Goal: Information Seeking & Learning: Learn about a topic

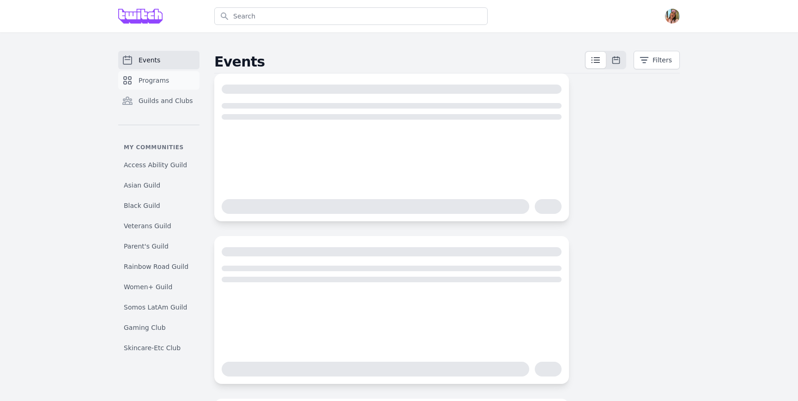
click at [158, 79] on span "Programs" at bounding box center [154, 80] width 30 height 9
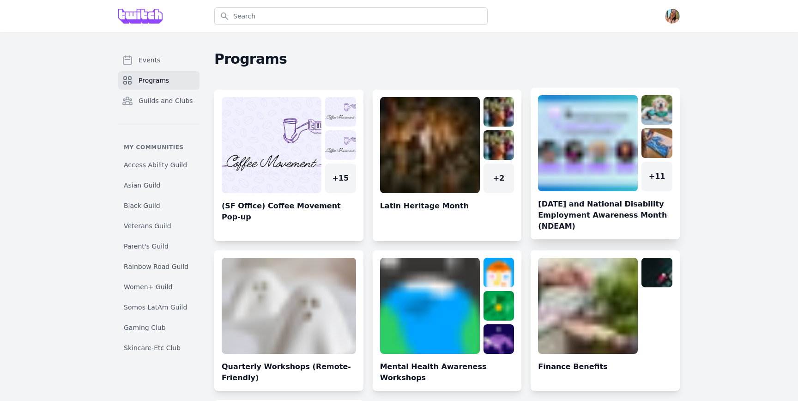
click at [586, 153] on link at bounding box center [605, 167] width 149 height 144
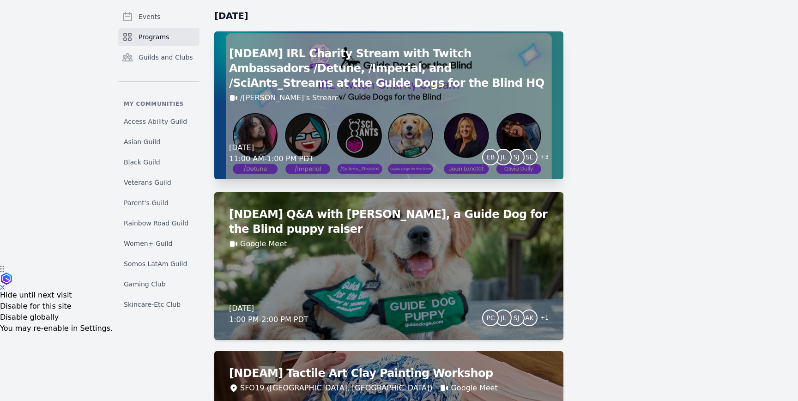
scroll to position [159, 0]
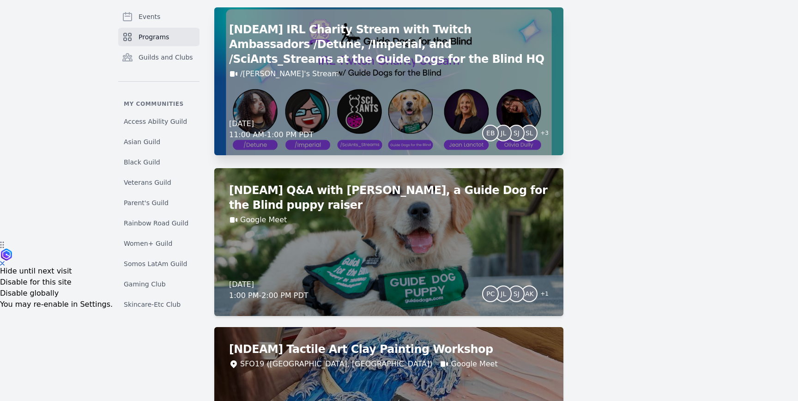
click at [497, 66] on h2 "[NDEAM] IRL Charity Stream with Twitch Ambassadors /Detune, /Imperial, and /Sci…" at bounding box center [389, 44] width 320 height 44
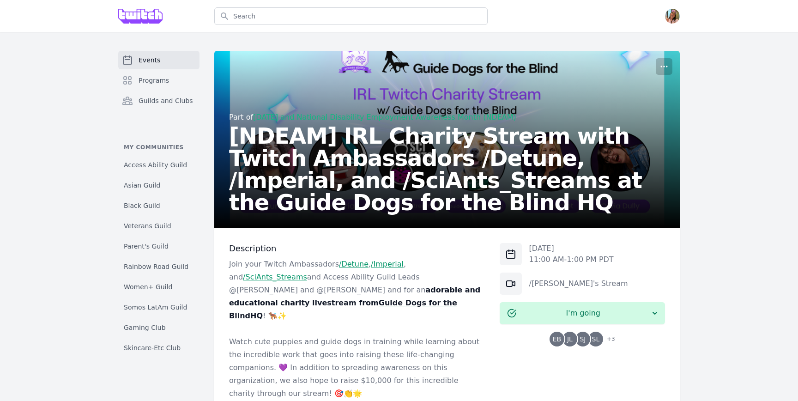
scroll to position [159, 0]
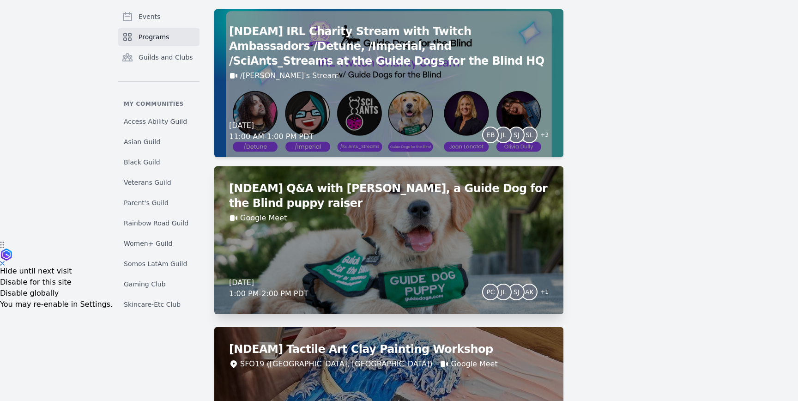
click at [394, 266] on div "[NDEAM] Q&A with Chip Bradford, a Guide Dog for the Blind puppy raiser Google M…" at bounding box center [388, 240] width 349 height 148
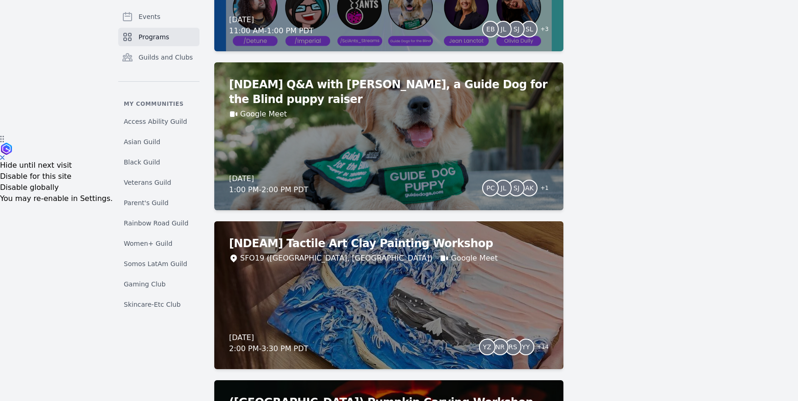
scroll to position [322, 0]
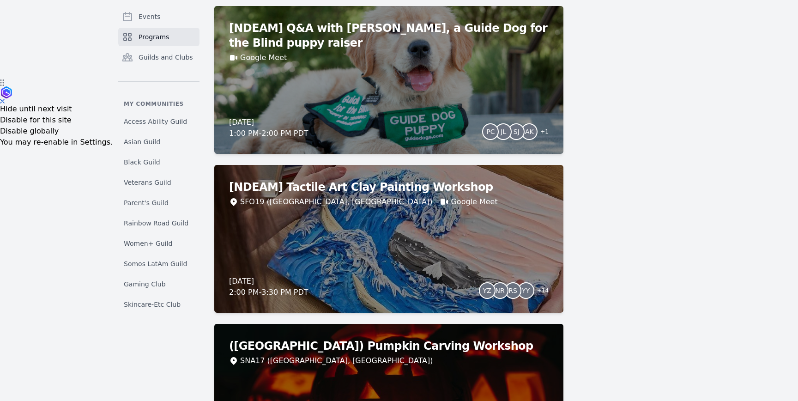
click at [340, 222] on div "[NDEAM] Tactile Art Clay Painting Workshop SFO19 (San Francisco, CA) Google Mee…" at bounding box center [388, 239] width 349 height 148
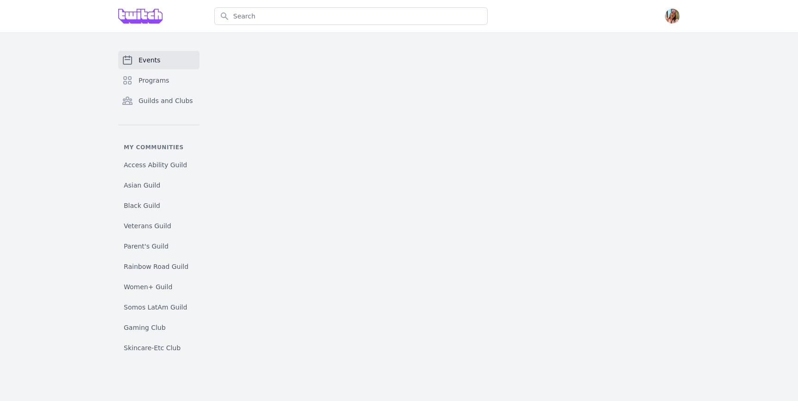
select select "The Kiss"
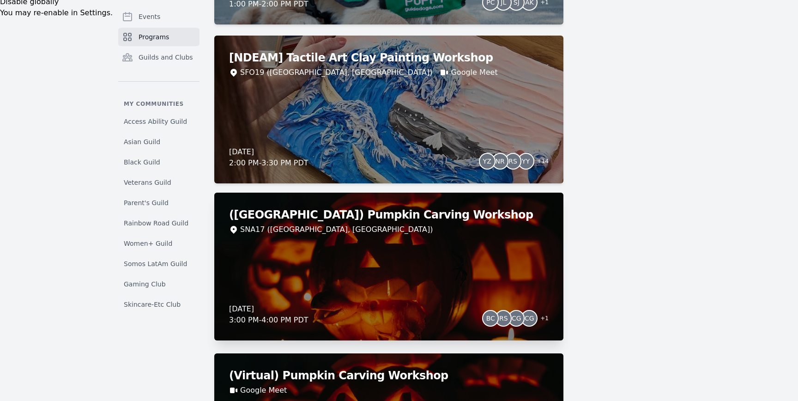
scroll to position [479, 0]
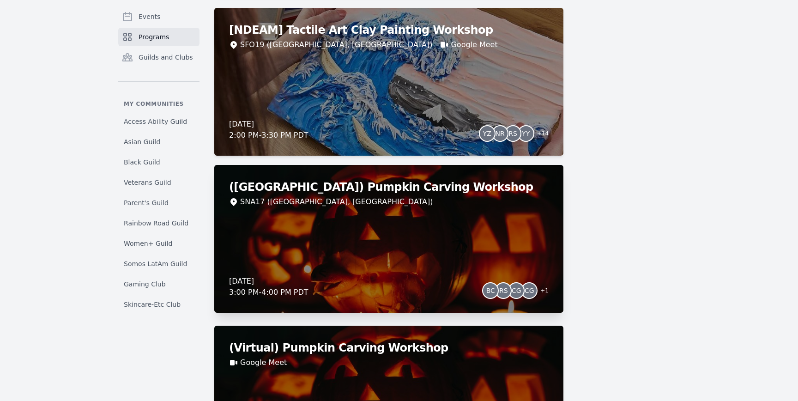
click at [396, 222] on div "(Irvine) Pumpkin Carving Workshop SNA17 (Irvine, CA) Thursday, October 23, 2025…" at bounding box center [388, 239] width 349 height 148
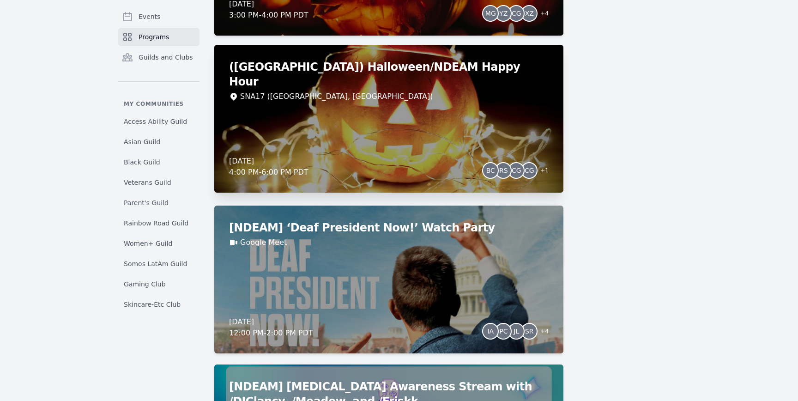
scroll to position [1035, 0]
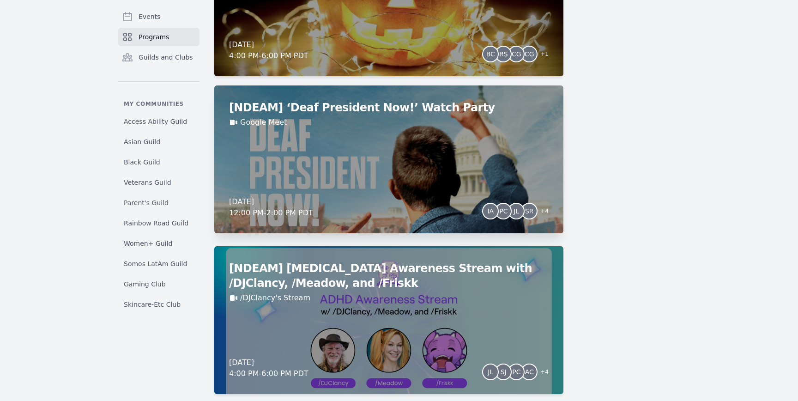
click at [336, 181] on div "[NDEAM] ‘Deaf President Now!’ Watch Party Google Meet Friday, October 24, 2025 …" at bounding box center [388, 159] width 349 height 148
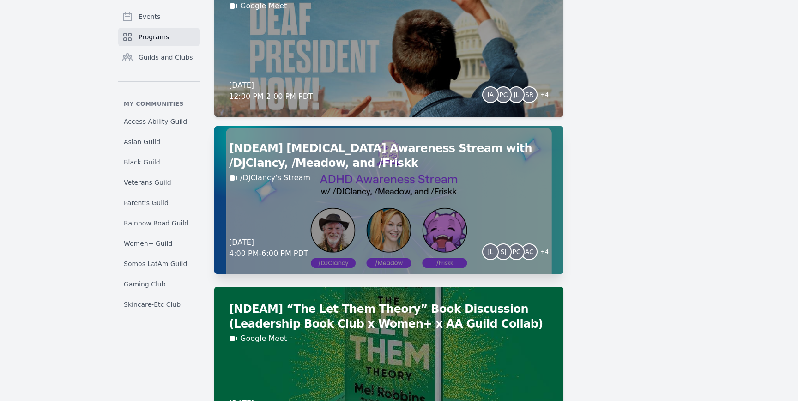
scroll to position [1183, 0]
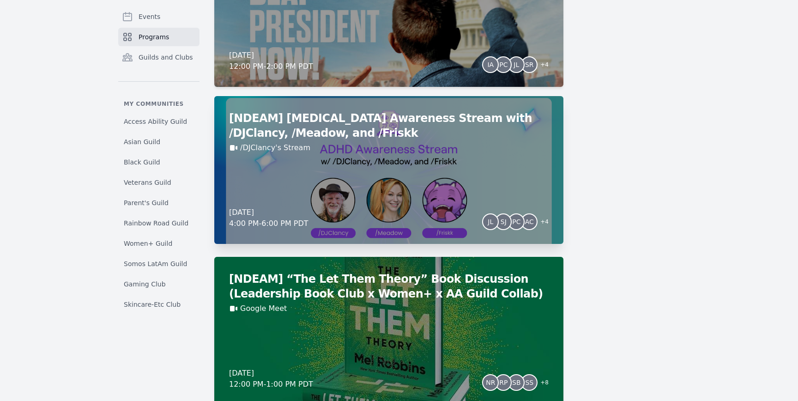
click at [310, 145] on div "/DJClancy's Stream" at bounding box center [389, 147] width 320 height 11
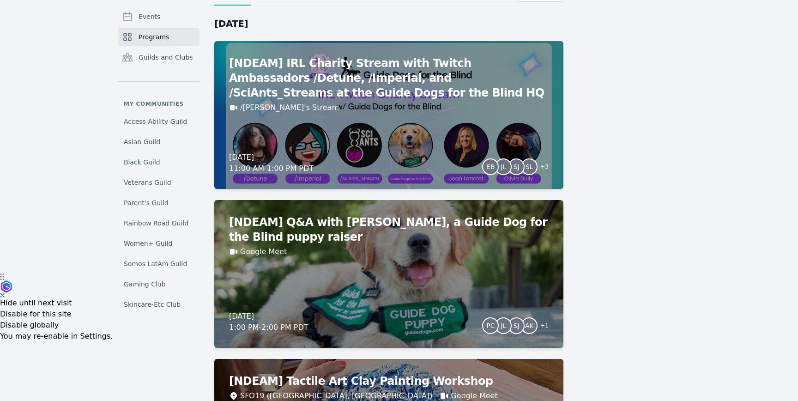
scroll to position [90, 0]
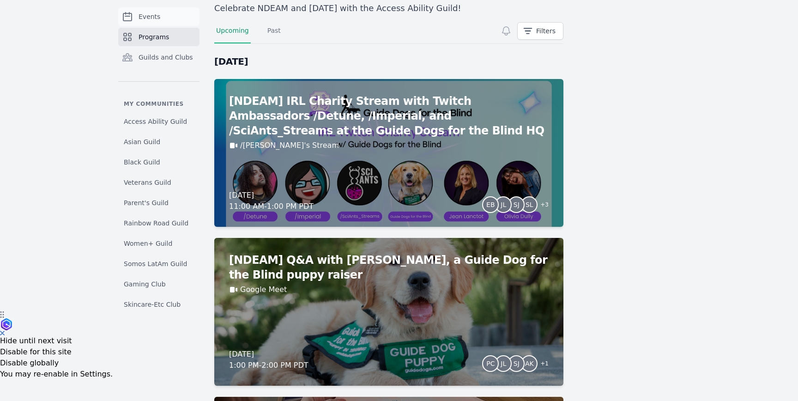
click at [152, 19] on span "Events" at bounding box center [150, 16] width 22 height 9
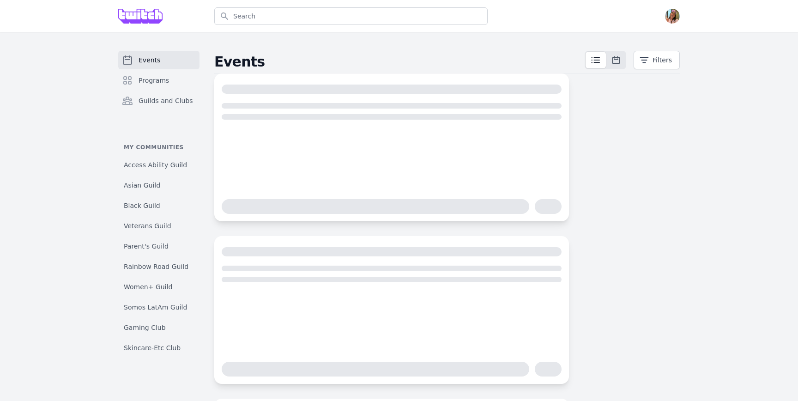
click at [651, 179] on div "Events Filters" at bounding box center [447, 299] width 466 height 496
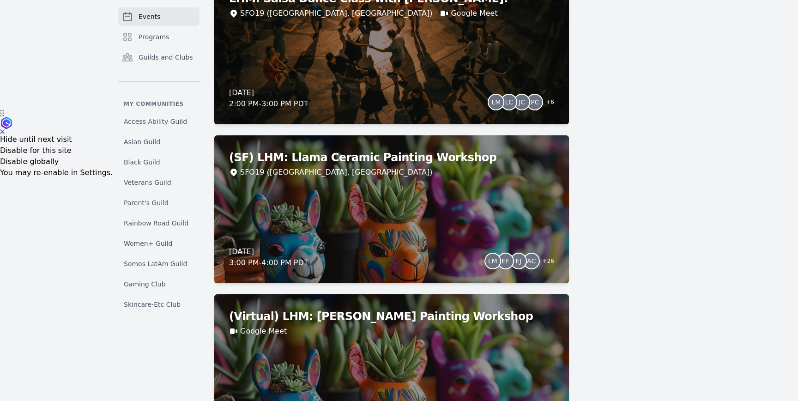
scroll to position [294, 0]
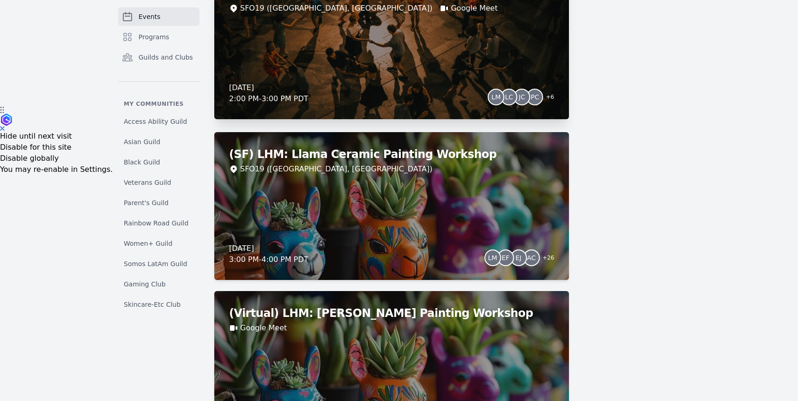
click at [467, 41] on div "LHM: Salsa Dance Class with Angel Avila! SFO19 (San Francisco, CA) Google Meet …" at bounding box center [391, 45] width 355 height 148
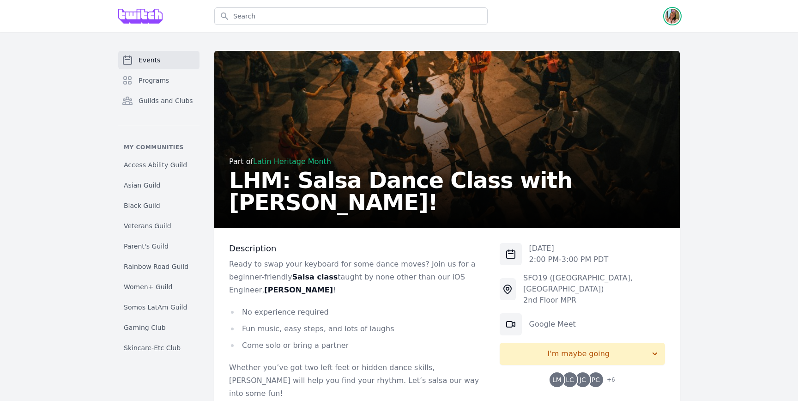
click at [674, 17] on img "button" at bounding box center [672, 16] width 15 height 15
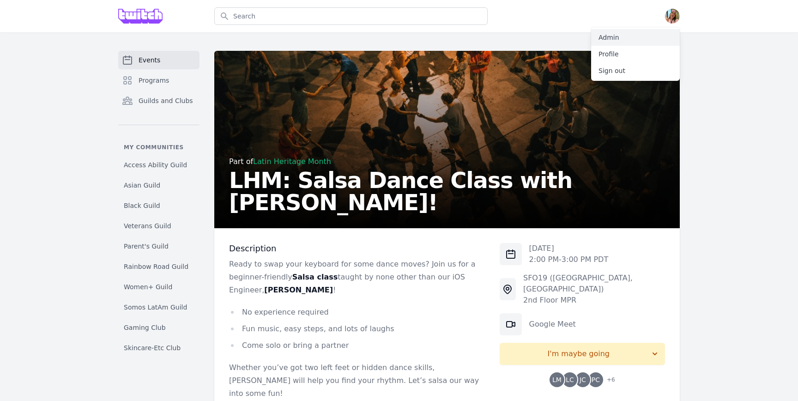
click at [668, 37] on link "Admin" at bounding box center [635, 37] width 89 height 17
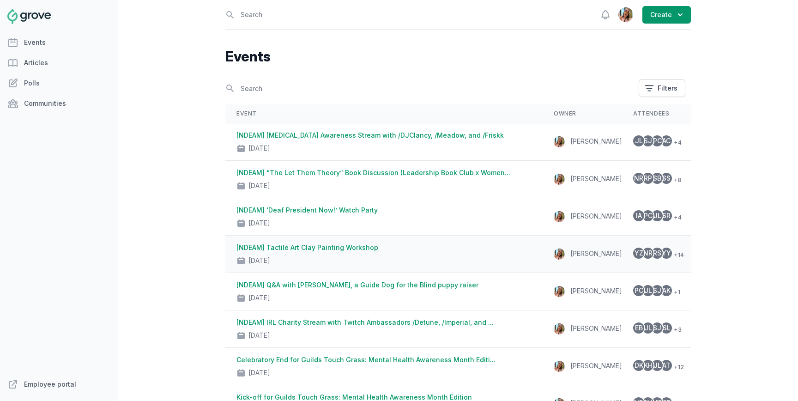
click at [331, 242] on td "[NDEAM] Tactile Art Clay Painting Workshop [DATE]" at bounding box center [383, 254] width 317 height 37
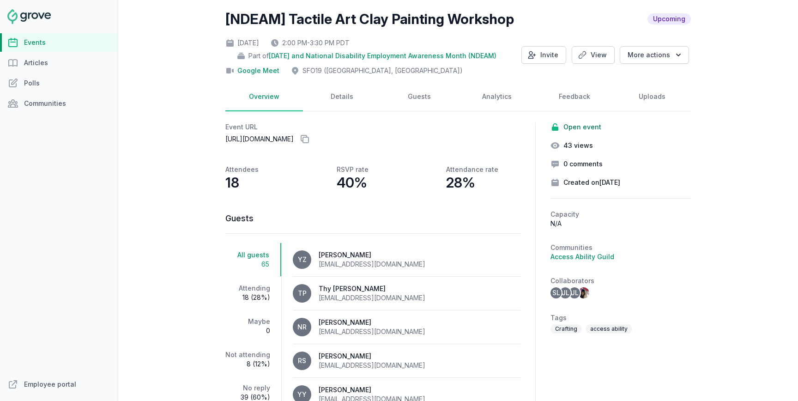
scroll to position [52, 0]
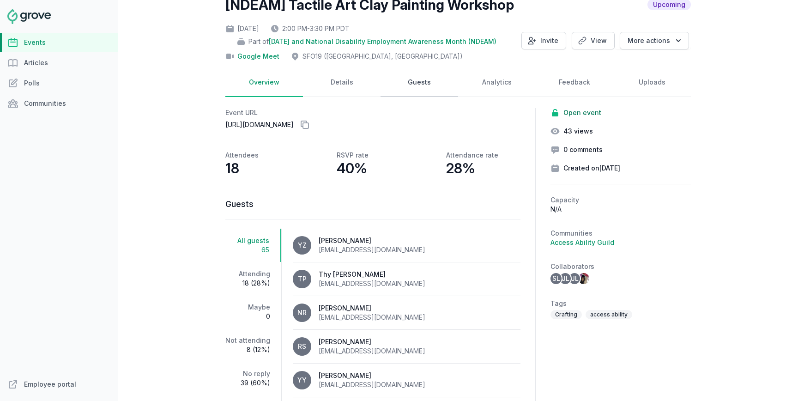
click at [424, 81] on link "Guests" at bounding box center [420, 82] width 78 height 29
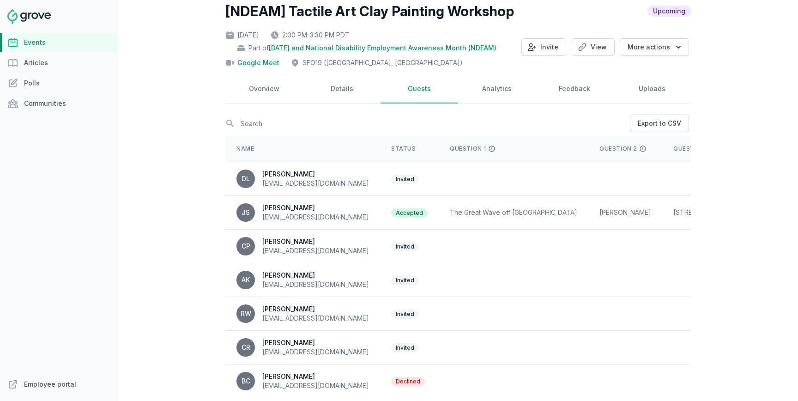
scroll to position [27, 0]
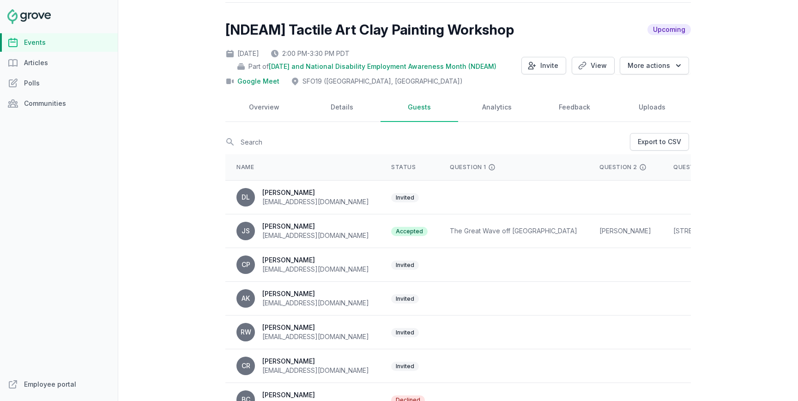
click at [438, 106] on link "Guests" at bounding box center [420, 107] width 78 height 29
click at [450, 164] on div "Question 1" at bounding box center [514, 167] width 128 height 7
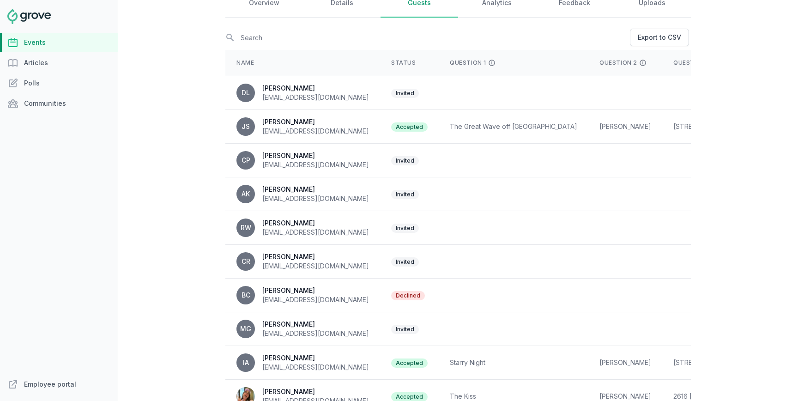
scroll to position [236, 0]
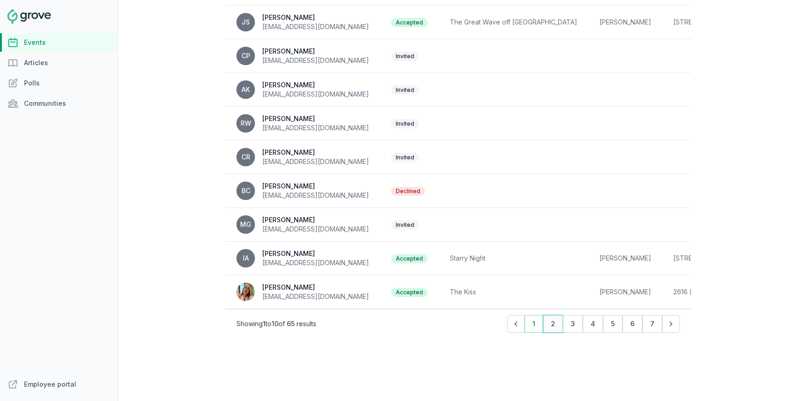
click at [558, 323] on button "2" at bounding box center [553, 324] width 20 height 18
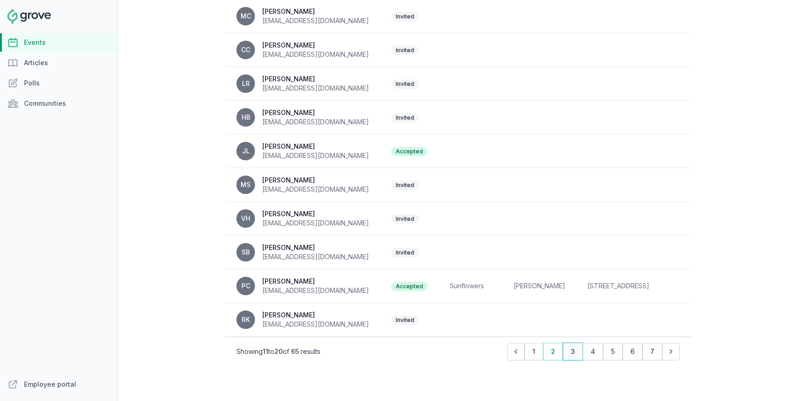
click at [578, 349] on button "3" at bounding box center [573, 352] width 20 height 18
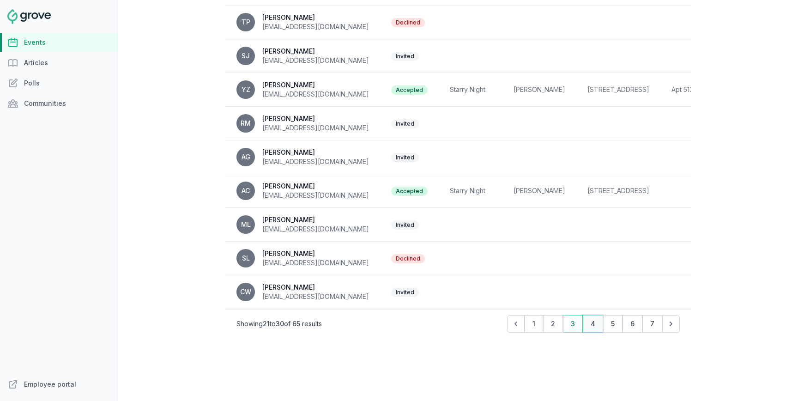
click at [590, 324] on button "4" at bounding box center [593, 324] width 20 height 18
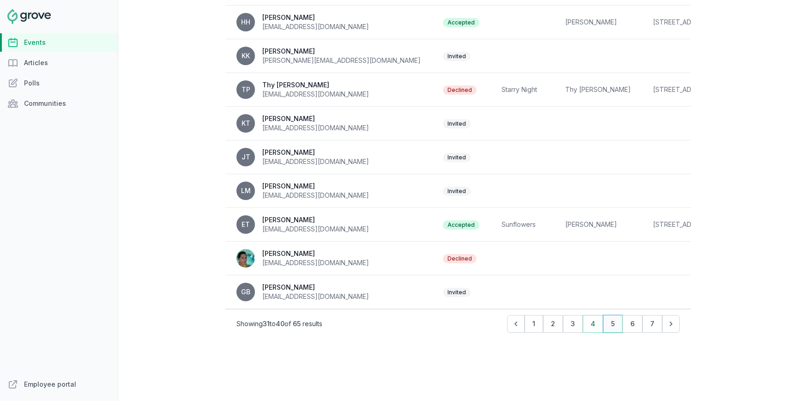
click at [614, 329] on button "5" at bounding box center [612, 324] width 19 height 18
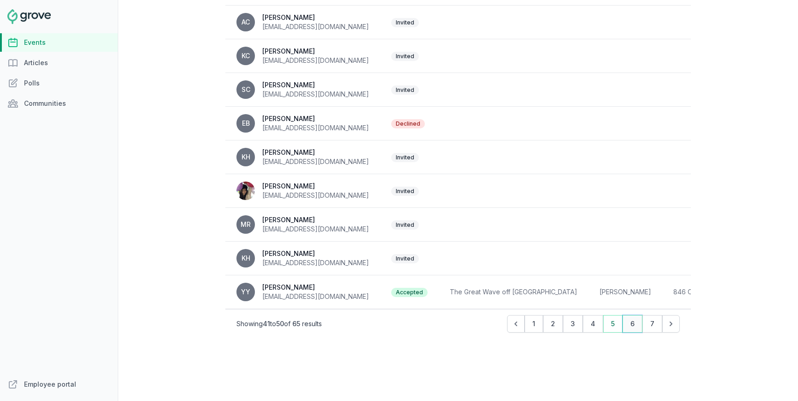
click at [634, 318] on button "6" at bounding box center [633, 324] width 20 height 18
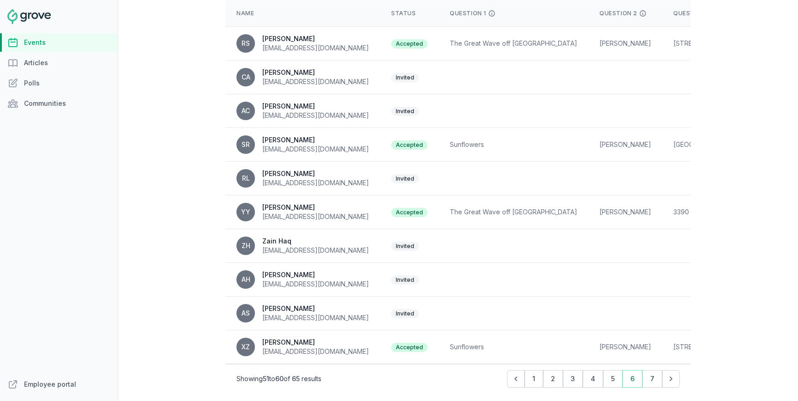
scroll to position [184, 0]
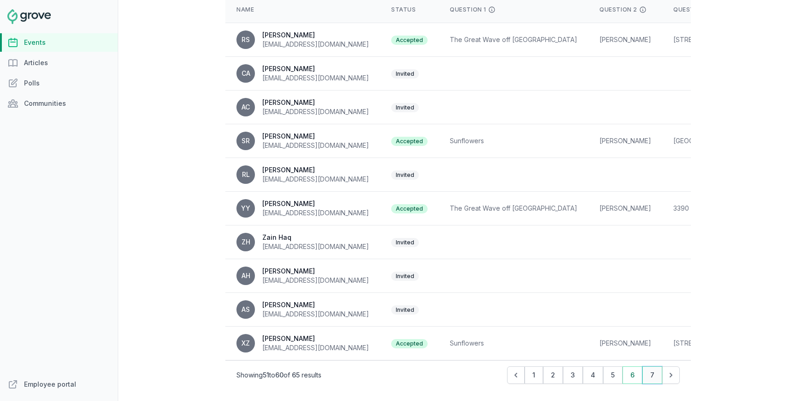
click at [650, 373] on button "7" at bounding box center [653, 375] width 20 height 18
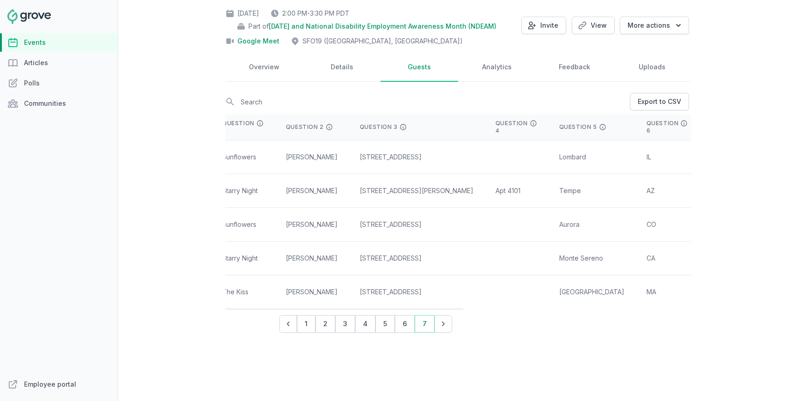
scroll to position [0, 328]
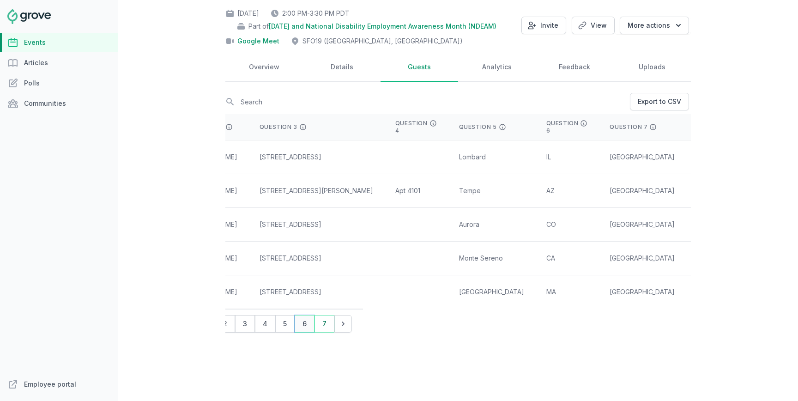
click at [304, 322] on button "6" at bounding box center [305, 324] width 20 height 18
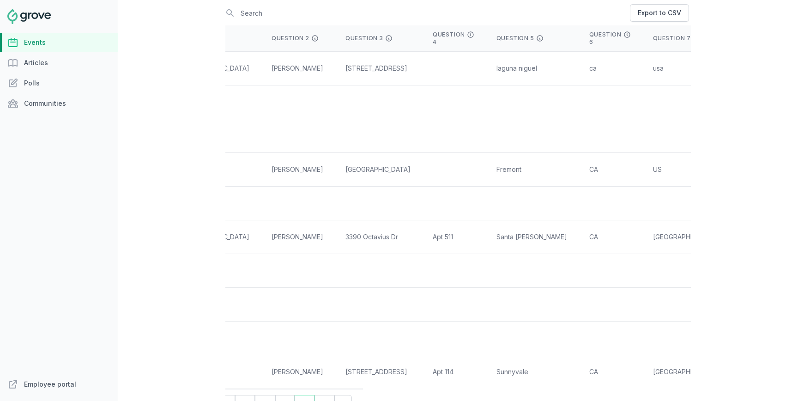
scroll to position [236, 0]
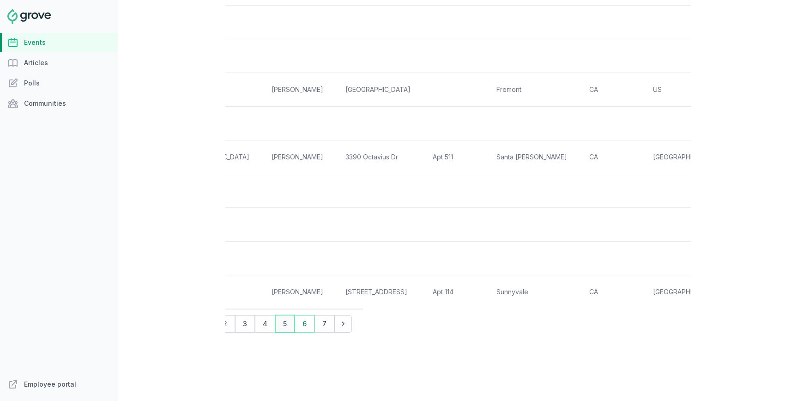
click at [288, 323] on button "5" at bounding box center [284, 324] width 19 height 18
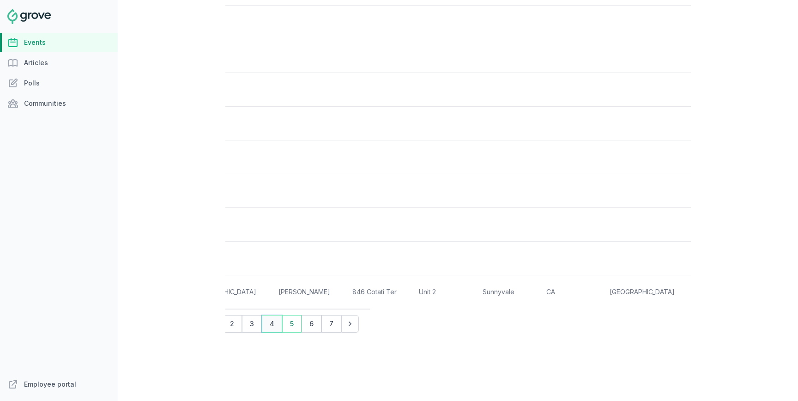
click at [272, 325] on button "4" at bounding box center [272, 324] width 20 height 18
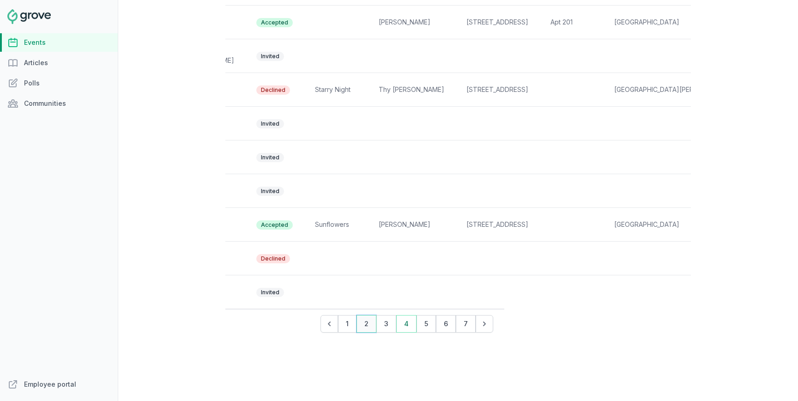
click at [377, 324] on button "2" at bounding box center [367, 324] width 20 height 18
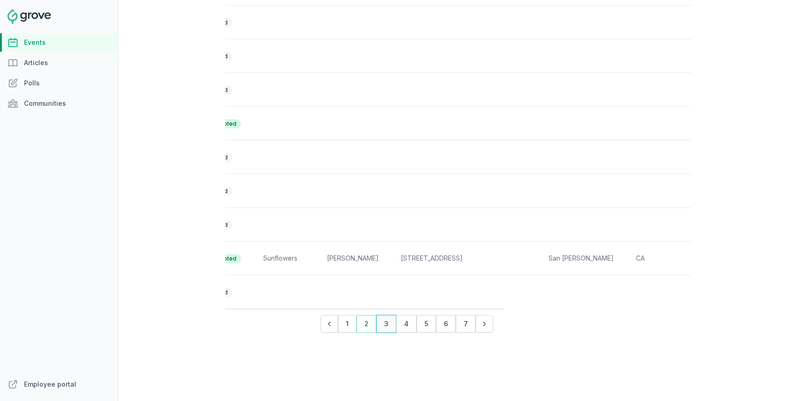
click at [392, 320] on button "3" at bounding box center [387, 324] width 20 height 18
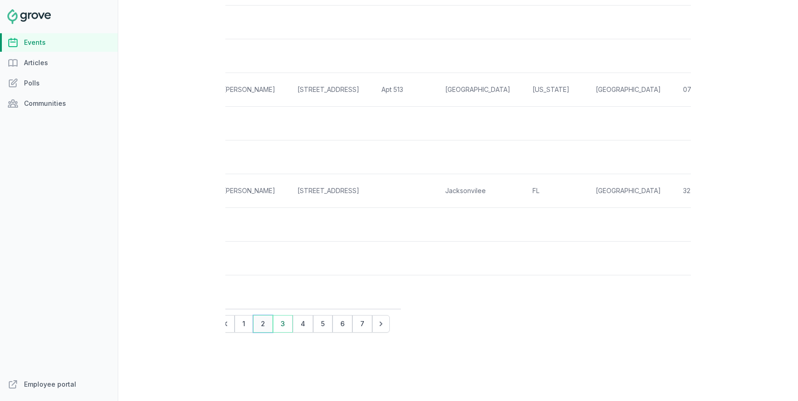
click at [258, 327] on button "2" at bounding box center [263, 324] width 20 height 18
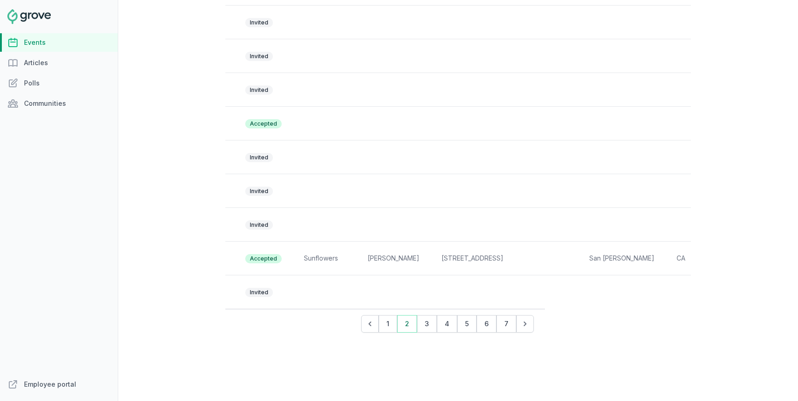
scroll to position [0, 86]
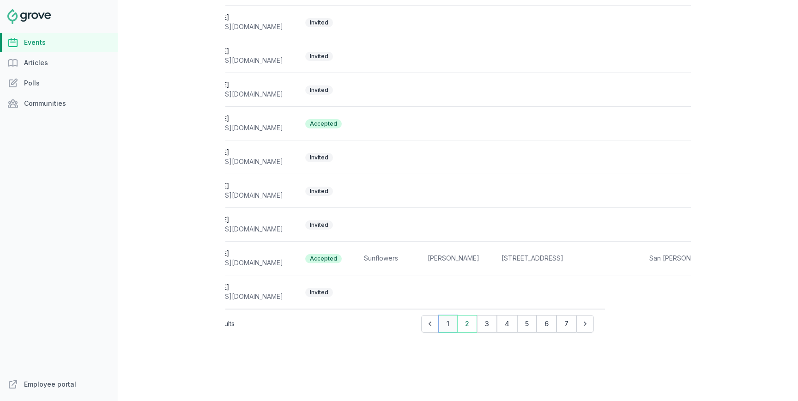
click at [448, 321] on button "1" at bounding box center [448, 324] width 18 height 18
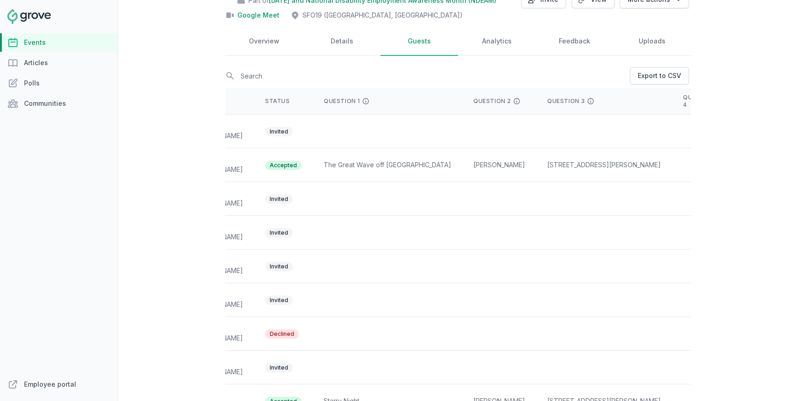
scroll to position [0, 0]
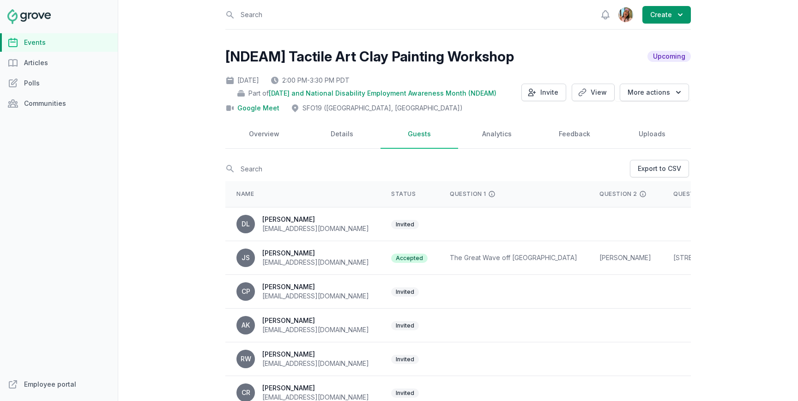
click at [55, 43] on link "Events" at bounding box center [59, 42] width 118 height 18
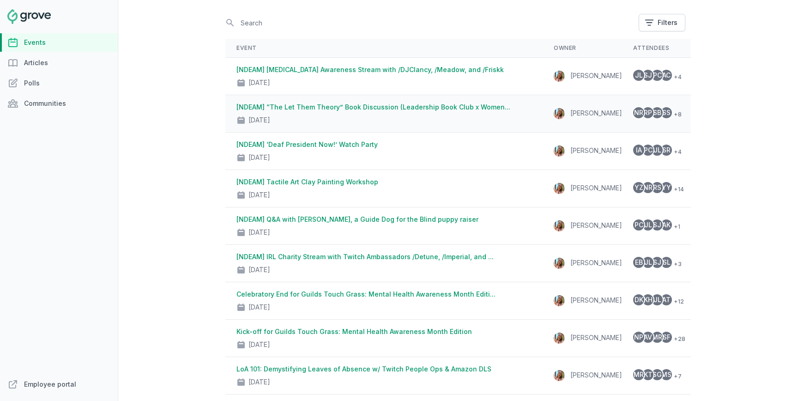
click at [392, 104] on link "[NDEAM] “The Let Them Theory” Book Discussion (Leadership Book Club x Women..." at bounding box center [374, 107] width 274 height 8
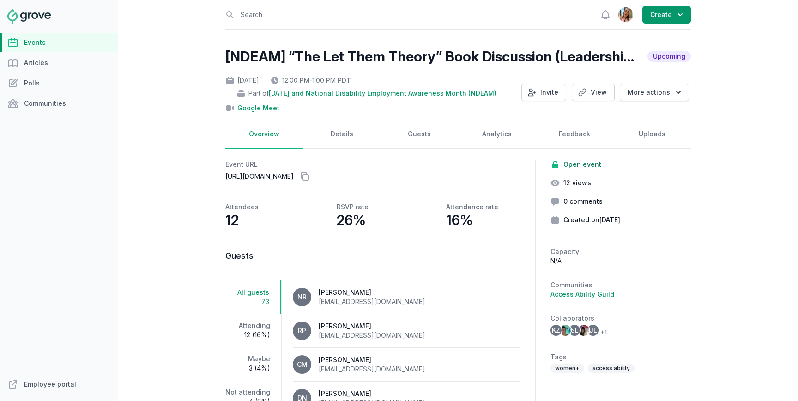
click at [27, 19] on img at bounding box center [28, 16] width 43 height 15
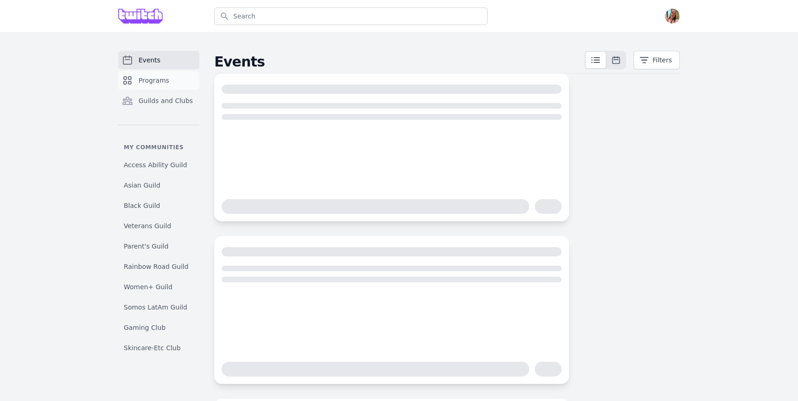
click at [143, 79] on span "Programs" at bounding box center [154, 80] width 30 height 9
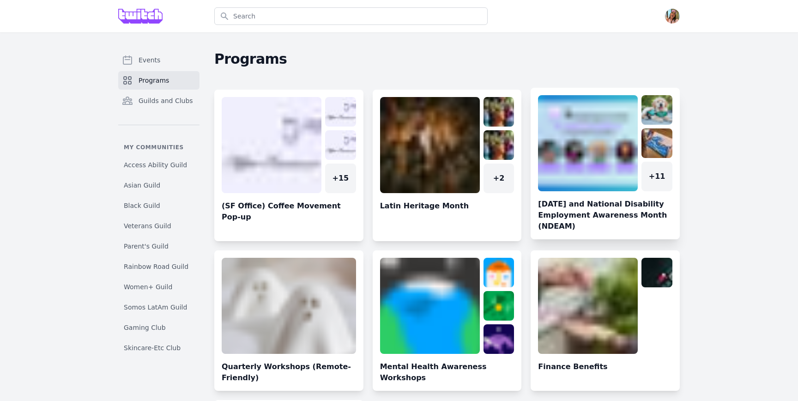
click at [578, 146] on link at bounding box center [605, 167] width 149 height 144
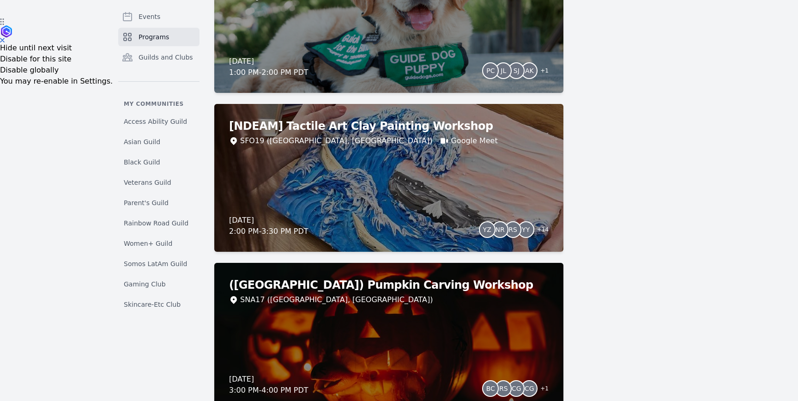
scroll to position [383, 0]
